Goal: Task Accomplishment & Management: Use online tool/utility

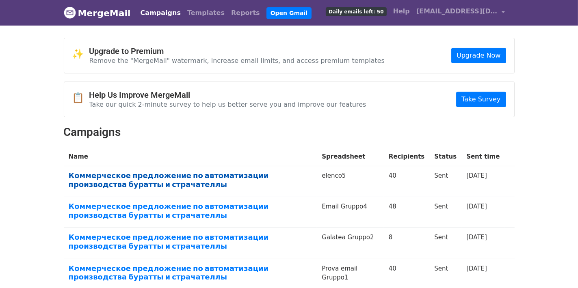
click at [158, 177] on link "Коммерческое предложение по автоматизации производства буратты и страчателлы" at bounding box center [191, 179] width 244 height 17
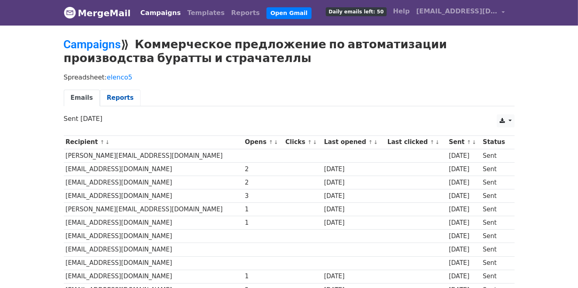
click at [118, 99] on link "Reports" at bounding box center [120, 98] width 41 height 17
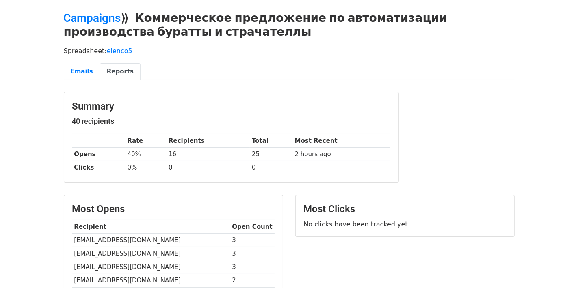
scroll to position [41, 0]
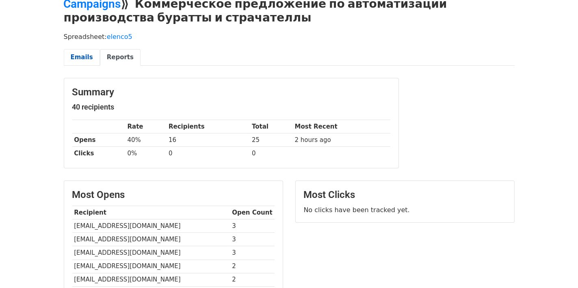
click at [86, 59] on link "Emails" at bounding box center [82, 57] width 36 height 17
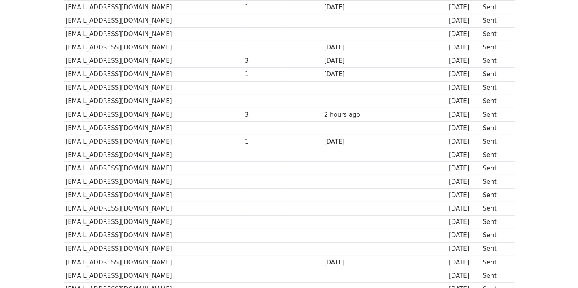
scroll to position [325, 0]
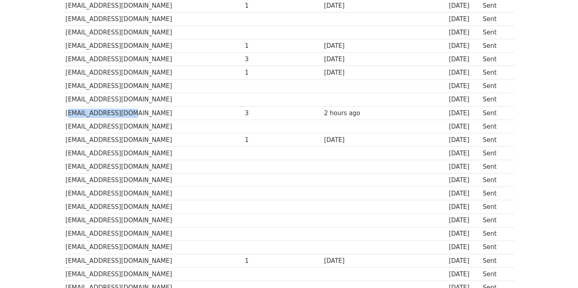
drag, startPoint x: 118, startPoint y: 110, endPoint x: 65, endPoint y: 110, distance: 52.8
click at [65, 110] on td "[EMAIL_ADDRESS][DOMAIN_NAME]" at bounding box center [153, 112] width 179 height 13
copy td "[EMAIL_ADDRESS][DOMAIN_NAME]"
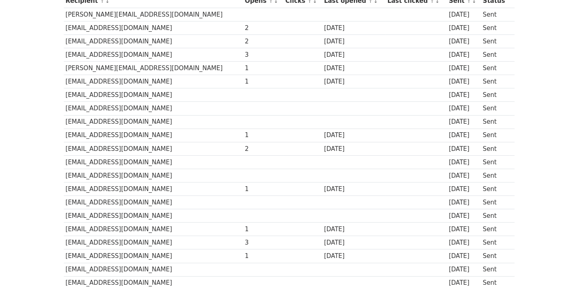
scroll to position [122, 0]
